Goal: Download file/media

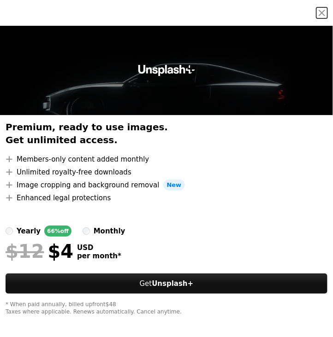
click at [214, 101] on div at bounding box center [166, 70] width 333 height 89
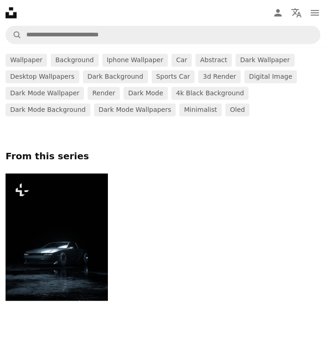
scroll to position [331, 0]
click at [56, 210] on img at bounding box center [57, 238] width 102 height 128
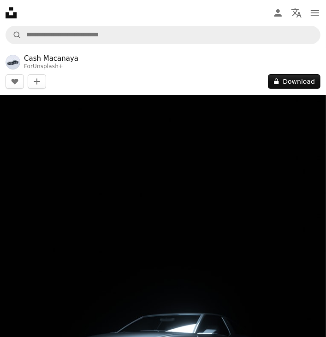
click at [292, 73] on header "Cash Macanaya For Unsplash+ A heart A plus sign Edit image Plus sign for Unspla…" at bounding box center [163, 71] width 326 height 47
click at [284, 81] on button "A lock Download" at bounding box center [294, 81] width 53 height 15
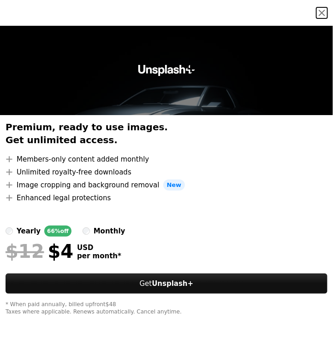
click at [316, 16] on button "An X shape" at bounding box center [321, 12] width 11 height 11
